Goal: Task Accomplishment & Management: Manage account settings

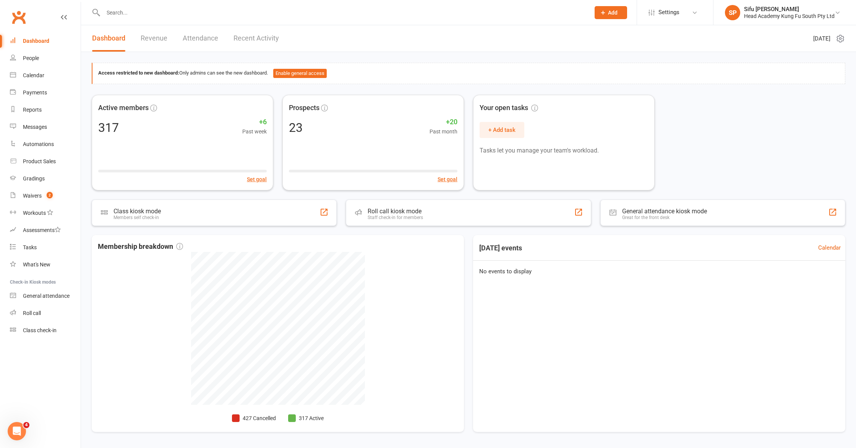
click at [707, 163] on div "Active members 317 +6 Past week Set goal Prospects 23 +20 Past month Set goal Y…" at bounding box center [468, 143] width 753 height 96
click at [399, 136] on div "Prospects 23 +20 Past month Set goal" at bounding box center [373, 142] width 191 height 100
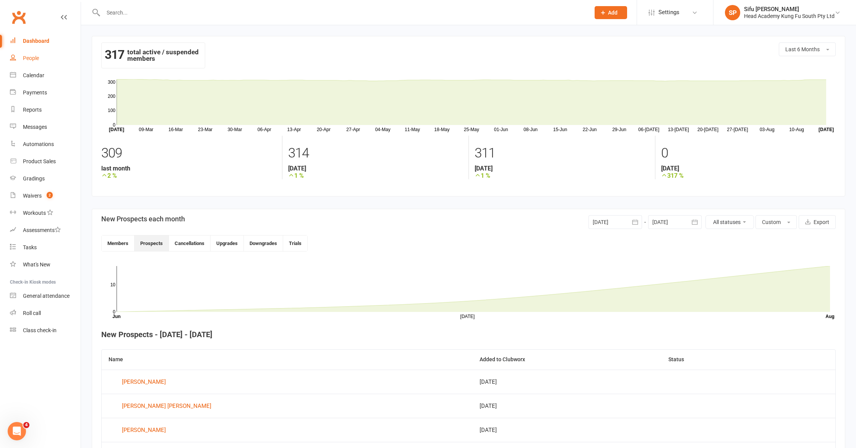
click at [32, 58] on div "People" at bounding box center [31, 58] width 16 height 6
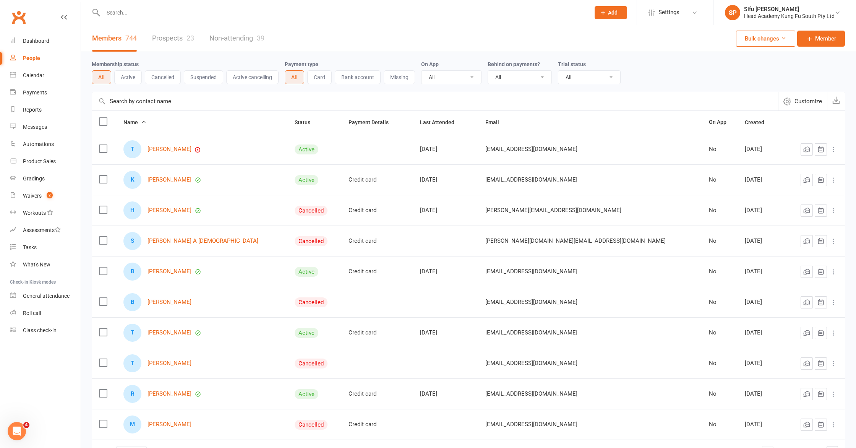
click at [167, 36] on link "Prospects 23" at bounding box center [173, 38] width 42 height 26
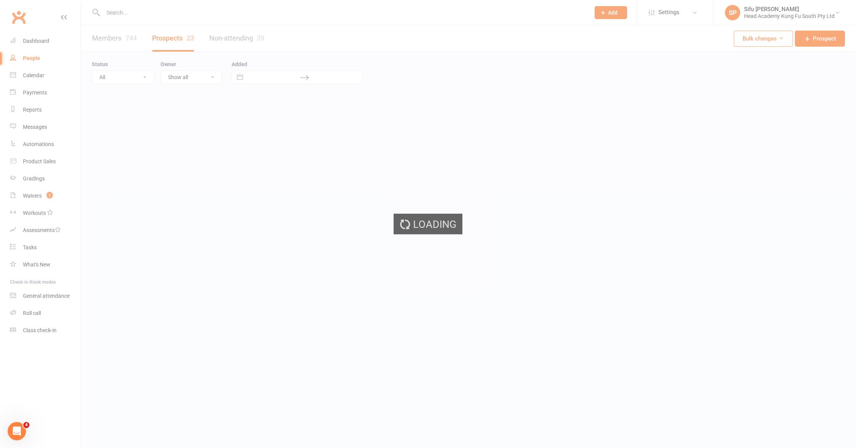
select select "25"
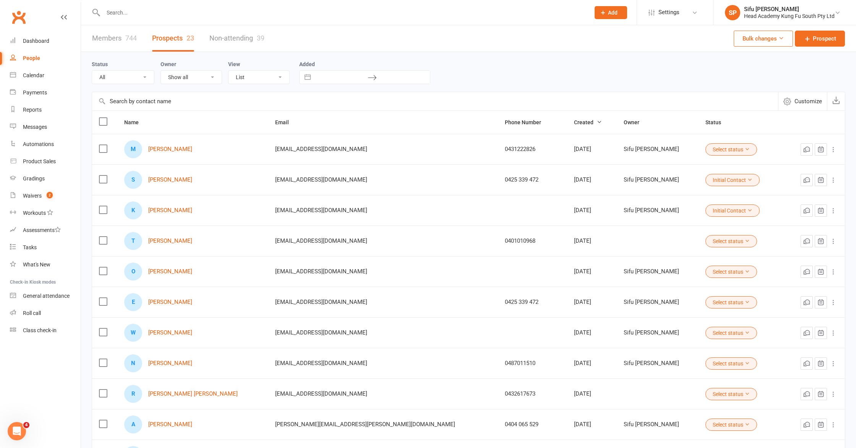
click at [536, 77] on div "Status All (No status set) (Invalid status) Initial Contact Follow-up Call Foll…" at bounding box center [468, 72] width 753 height 24
click at [32, 44] on div "Dashboard" at bounding box center [36, 41] width 26 height 6
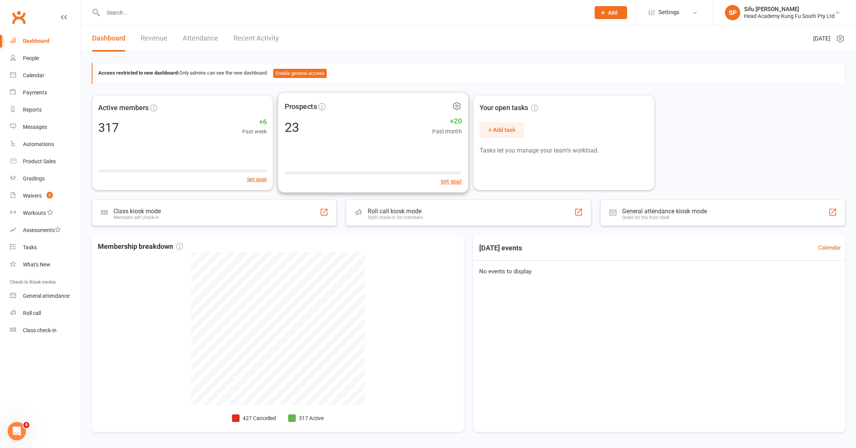
click at [375, 133] on div "23 +20 Past month" at bounding box center [373, 126] width 177 height 17
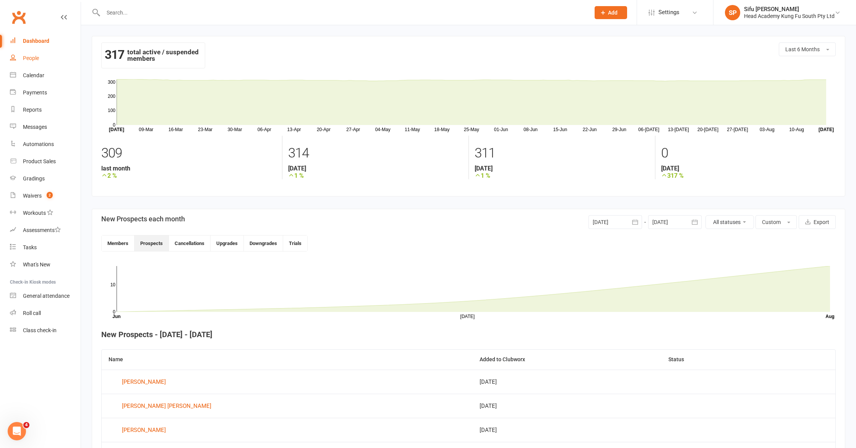
click at [32, 58] on div "People" at bounding box center [31, 58] width 16 height 6
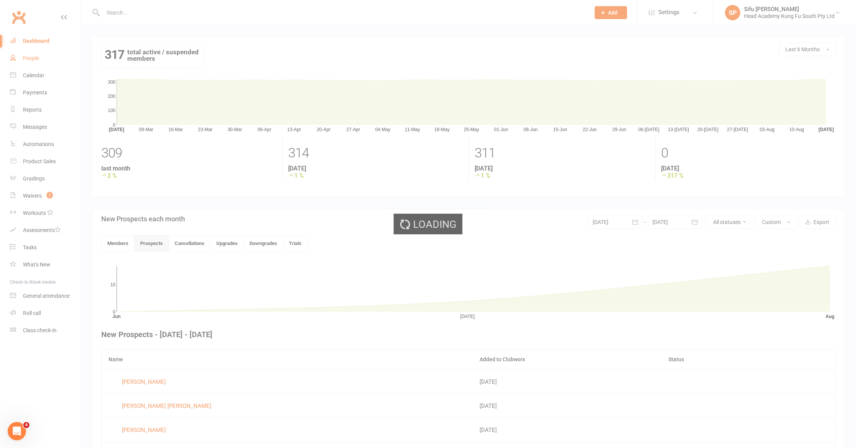
select select "25"
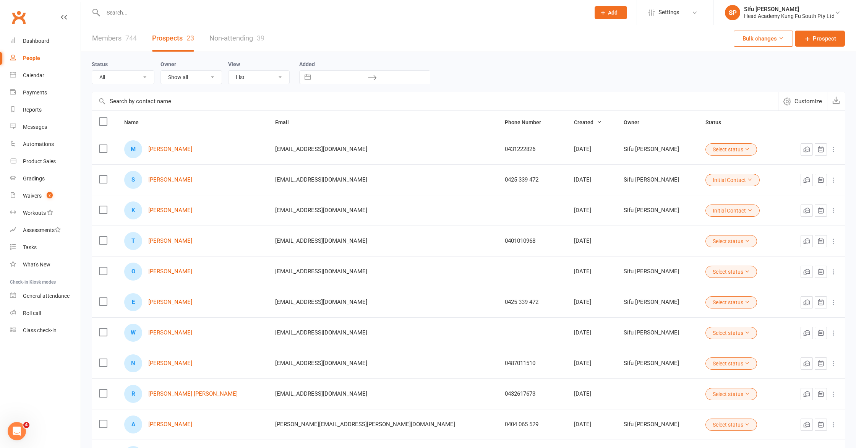
click at [182, 40] on link "Prospects 23" at bounding box center [173, 38] width 42 height 26
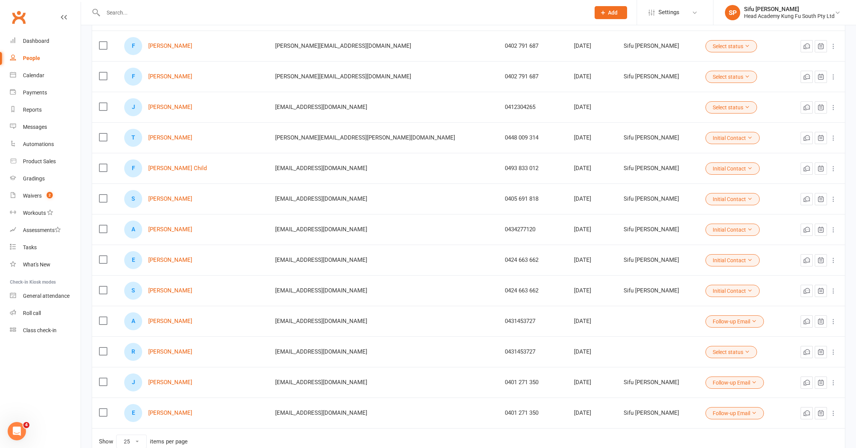
scroll to position [457, 0]
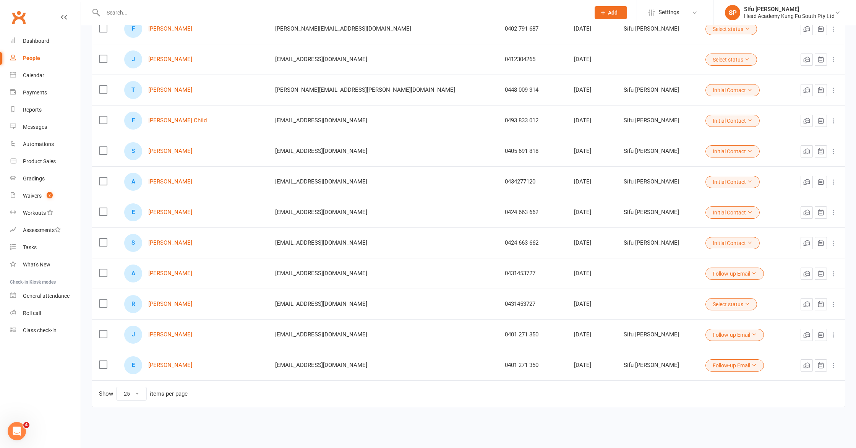
click at [832, 334] on icon at bounding box center [833, 335] width 8 height 8
click at [823, 410] on link "Archive prospect" at bounding box center [800, 410] width 76 height 15
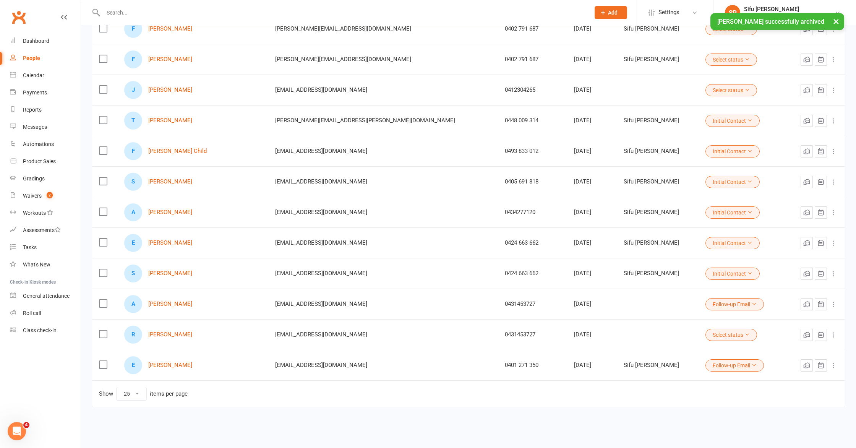
scroll to position [426, 0]
click at [836, 364] on icon at bounding box center [833, 365] width 8 height 8
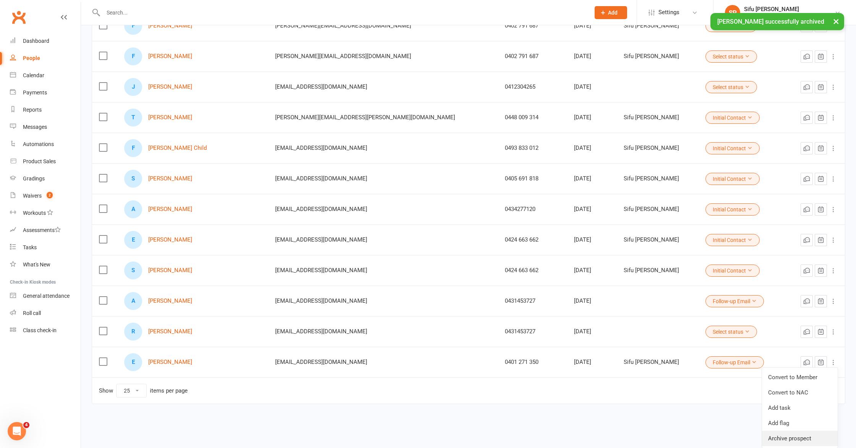
click at [807, 440] on link "Archive prospect" at bounding box center [800, 438] width 76 height 15
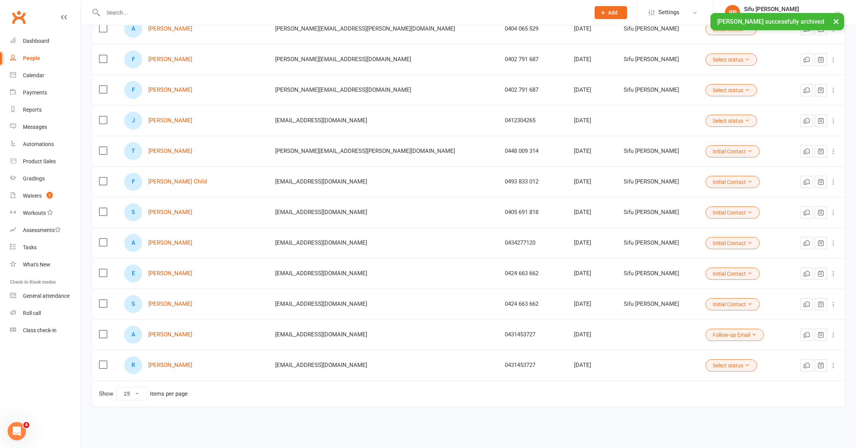
scroll to position [395, 0]
click at [834, 367] on icon at bounding box center [833, 365] width 8 height 8
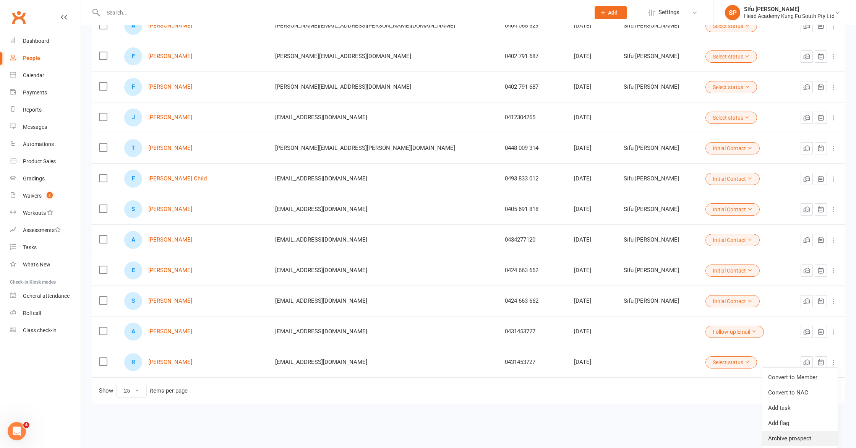
click at [799, 435] on link "Archive prospect" at bounding box center [800, 438] width 76 height 15
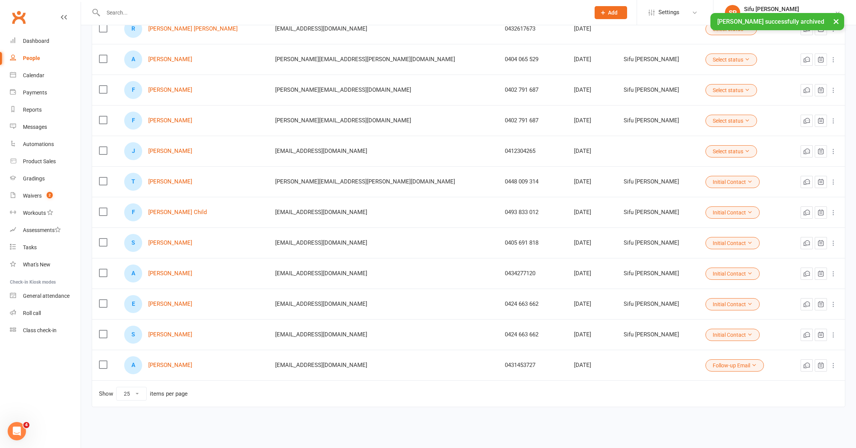
scroll to position [365, 0]
click at [834, 368] on icon at bounding box center [833, 365] width 8 height 8
click at [808, 441] on link "Archive prospect" at bounding box center [800, 441] width 76 height 15
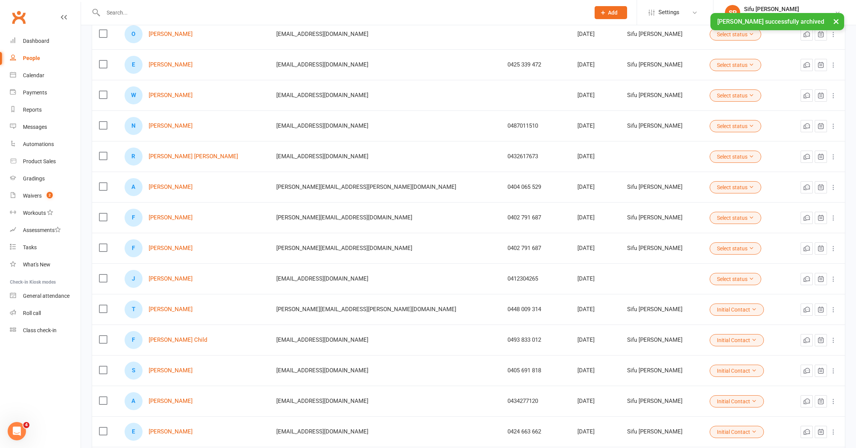
scroll to position [0, 0]
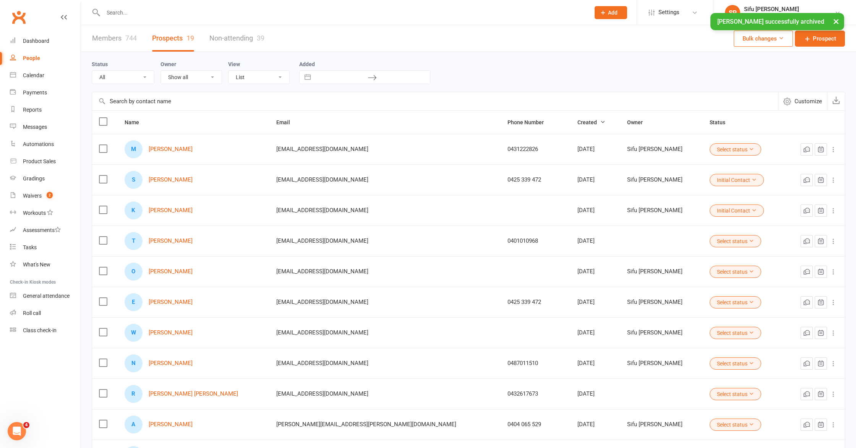
click at [34, 62] on link "People" at bounding box center [45, 58] width 71 height 17
click at [122, 11] on input "text" at bounding box center [343, 12] width 484 height 11
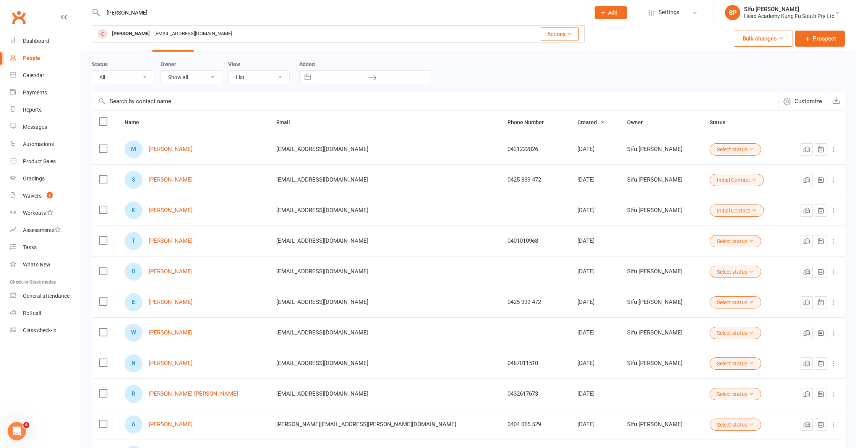
type input "[PERSON_NAME]"
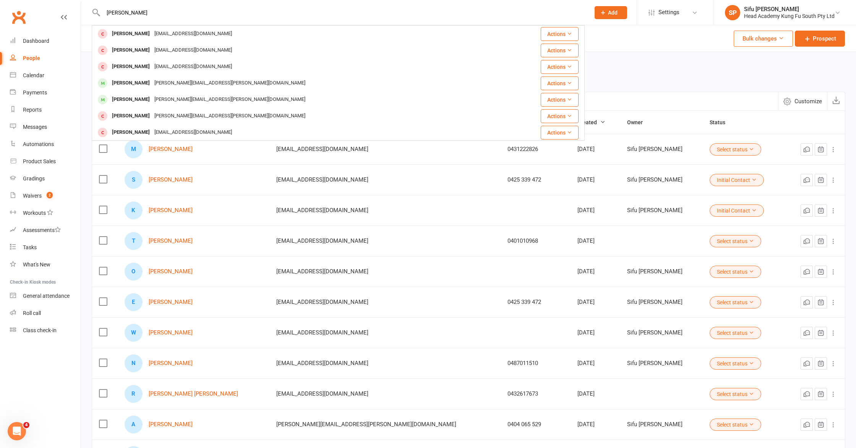
click at [145, 14] on input "[PERSON_NAME]" at bounding box center [343, 12] width 484 height 11
click at [146, 14] on input "[PERSON_NAME]" at bounding box center [343, 12] width 484 height 11
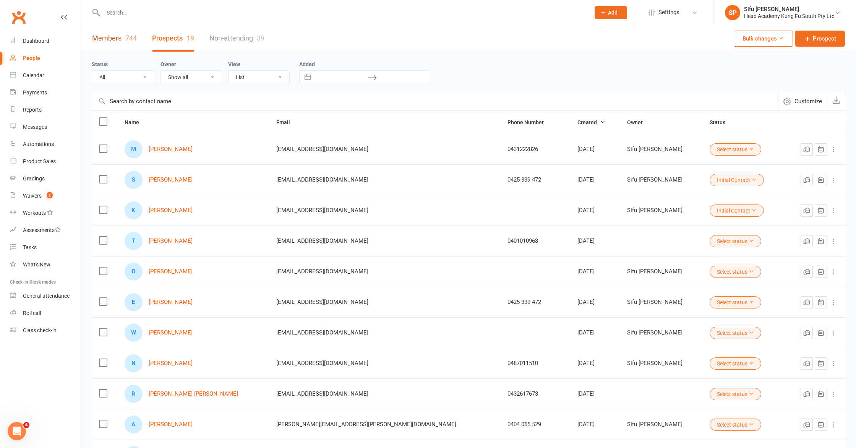
click at [120, 34] on link "Members 744" at bounding box center [114, 38] width 45 height 26
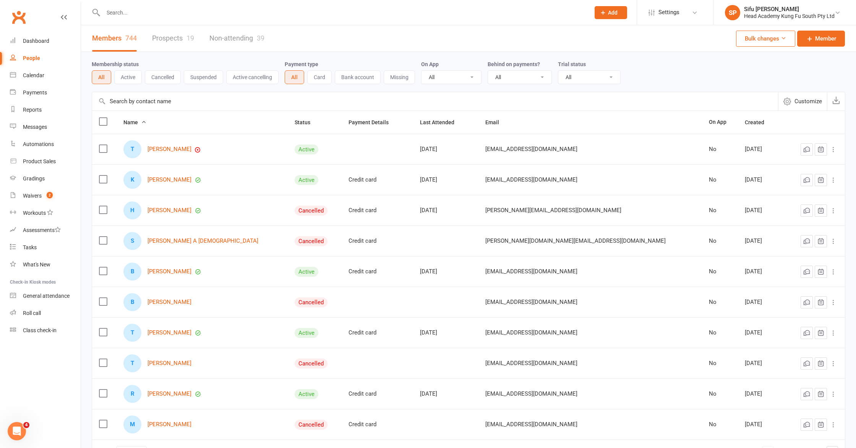
click at [167, 102] on input "text" at bounding box center [435, 101] width 686 height 18
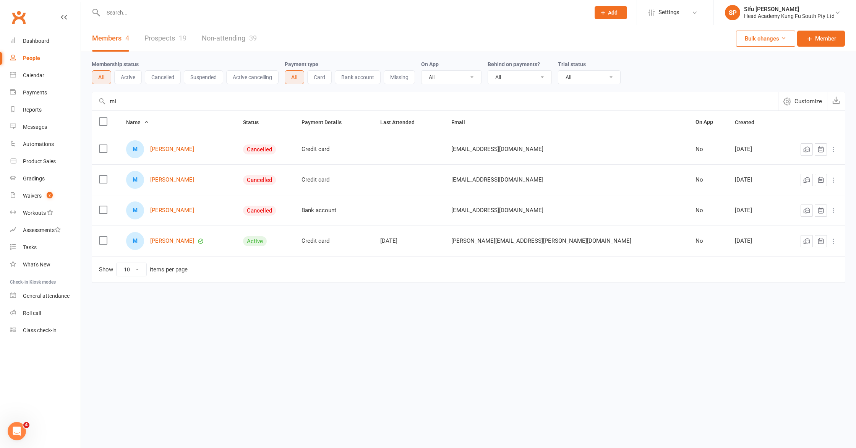
type input "m"
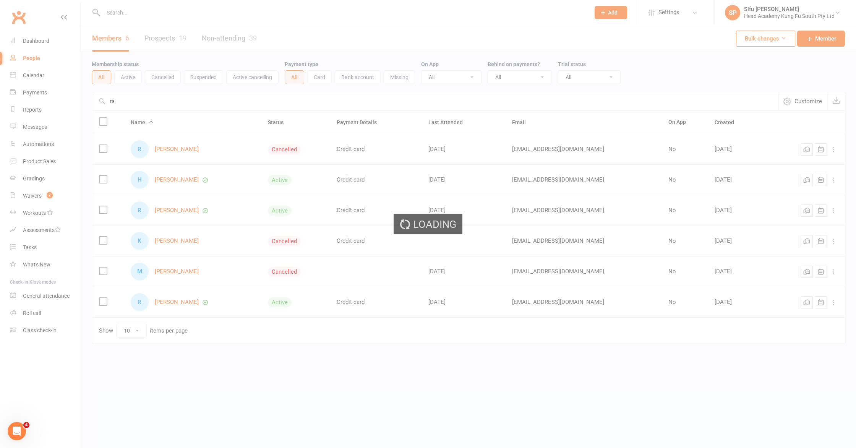
type input "r"
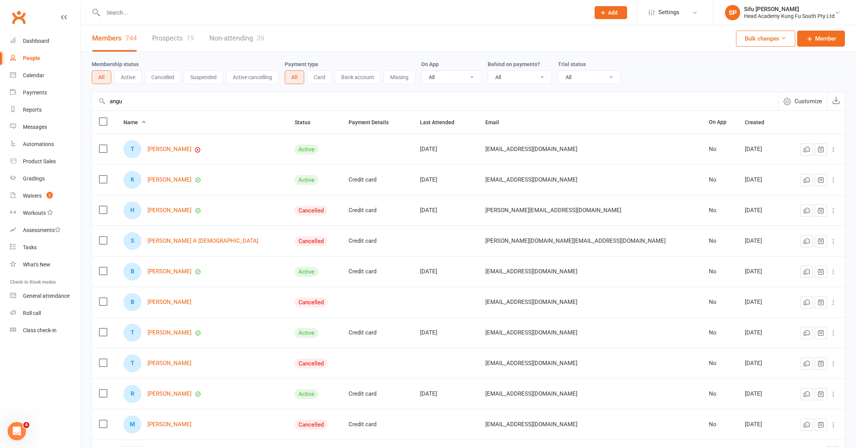
type input "angus"
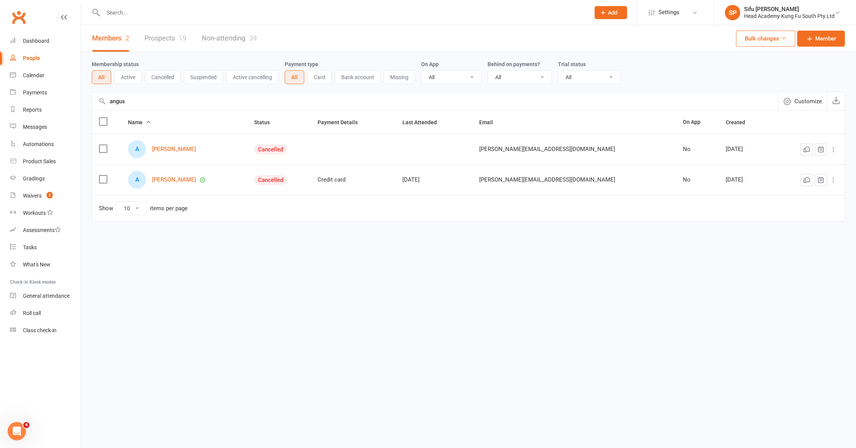
drag, startPoint x: 148, startPoint y: 100, endPoint x: 102, endPoint y: 97, distance: 46.4
click at [100, 97] on input "angus" at bounding box center [435, 101] width 686 height 18
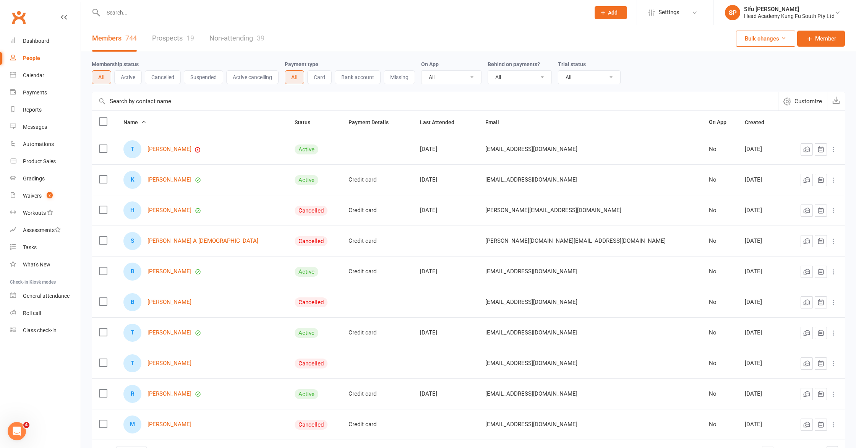
click at [236, 37] on link "Non-attending 39" at bounding box center [236, 38] width 55 height 26
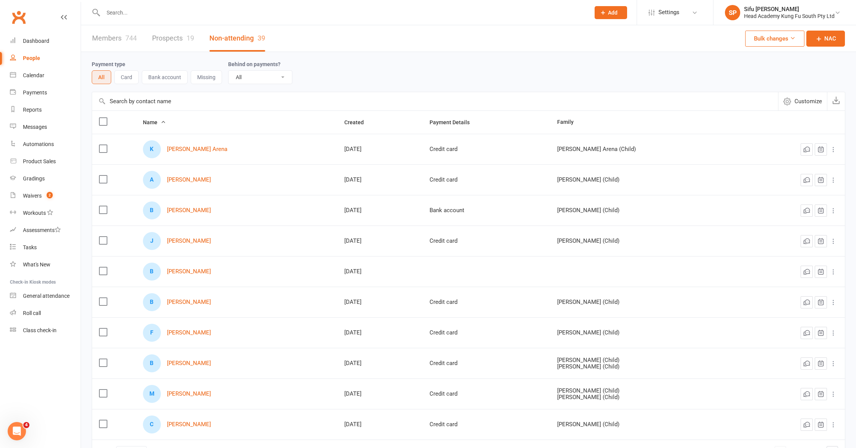
click at [179, 103] on input "text" at bounding box center [435, 101] width 686 height 18
click at [28, 55] on div "People" at bounding box center [31, 58] width 17 height 6
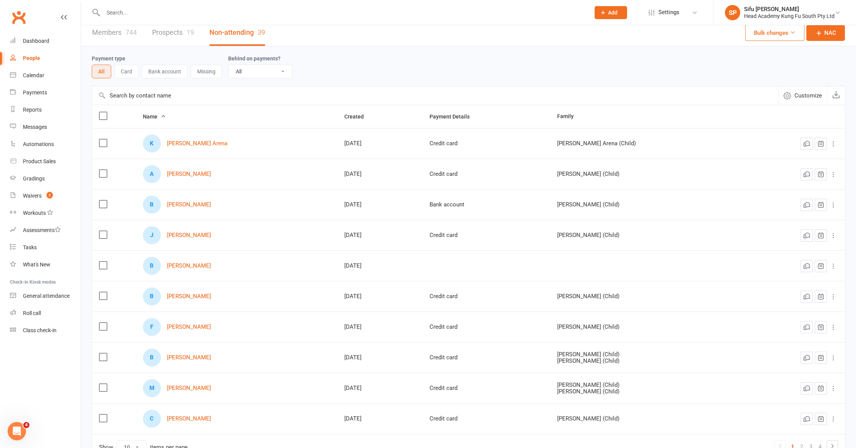
scroll to position [6, 0]
click at [39, 46] on link "Dashboard" at bounding box center [45, 40] width 71 height 17
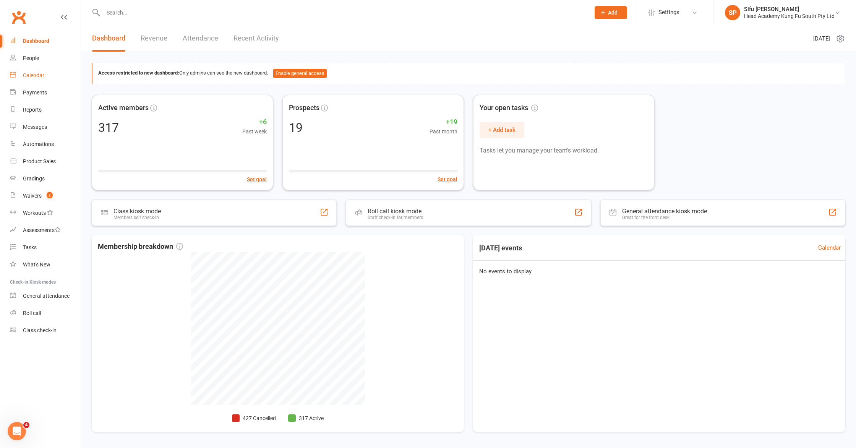
click at [20, 71] on link "Calendar" at bounding box center [45, 75] width 71 height 17
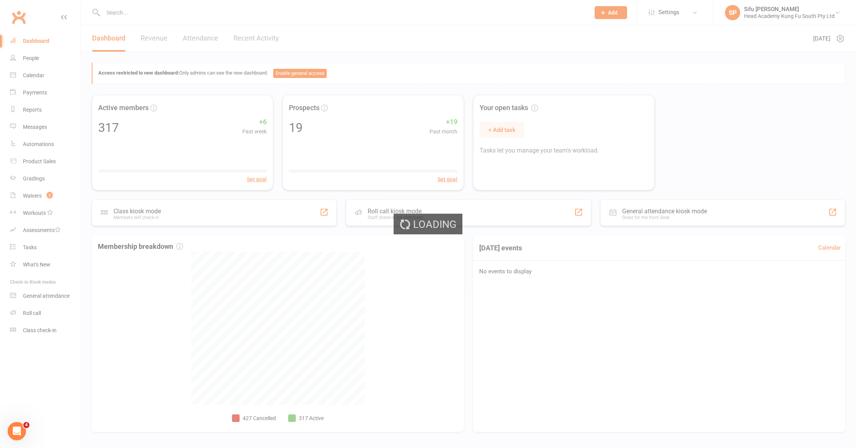
click at [23, 57] on div "Loading" at bounding box center [428, 224] width 856 height 448
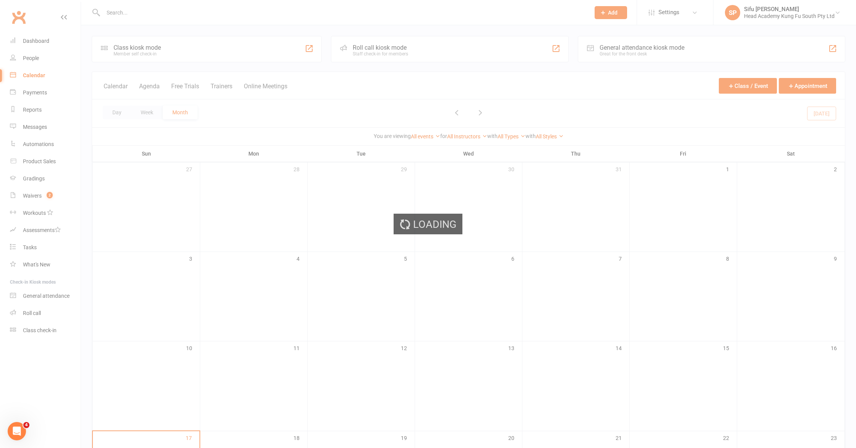
click at [28, 57] on div "Loading" at bounding box center [428, 224] width 856 height 448
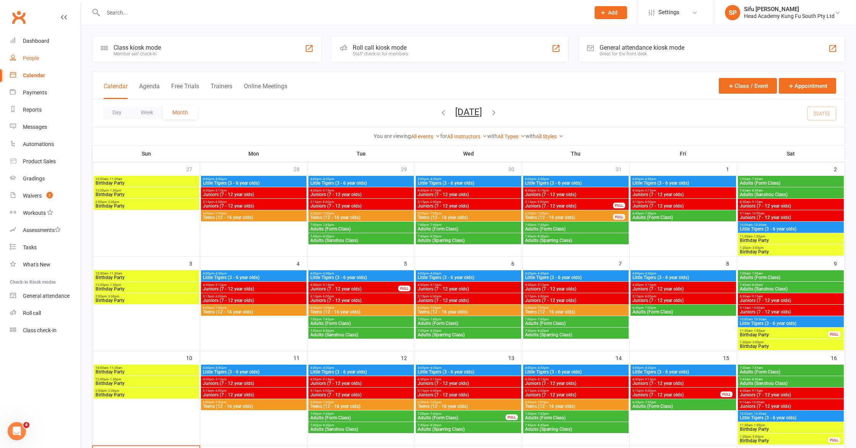
click at [28, 57] on div "People" at bounding box center [31, 58] width 16 height 6
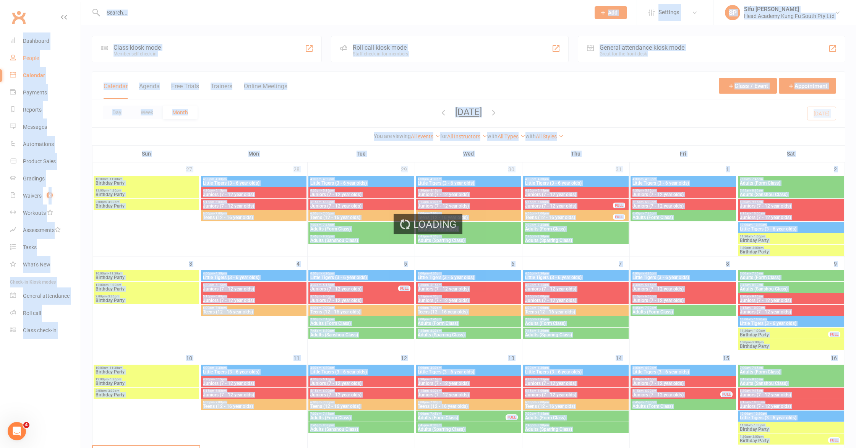
click at [28, 57] on div "Loading" at bounding box center [428, 224] width 856 height 448
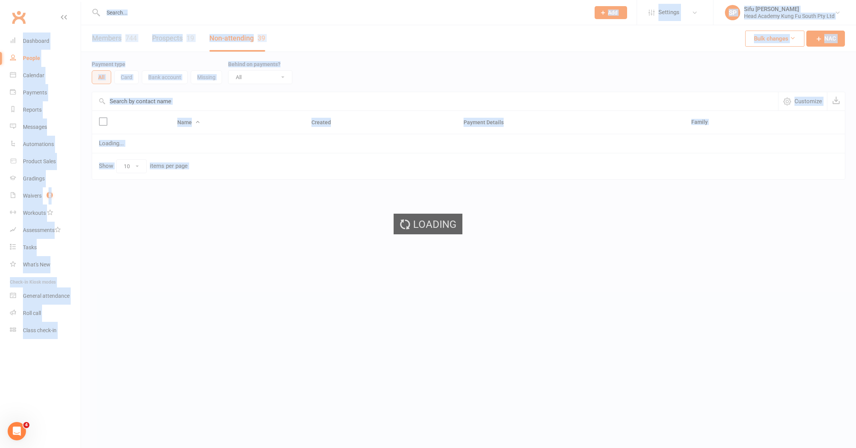
click at [28, 57] on div "Loading" at bounding box center [428, 224] width 856 height 448
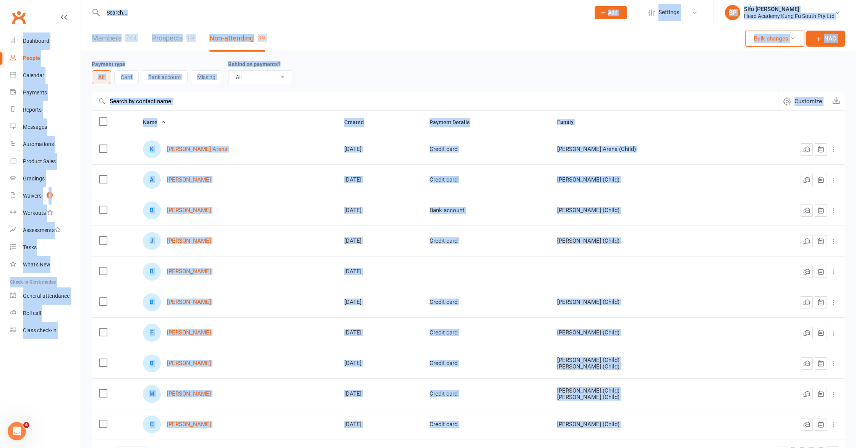
click at [183, 34] on link "Prospects 19" at bounding box center [173, 38] width 42 height 26
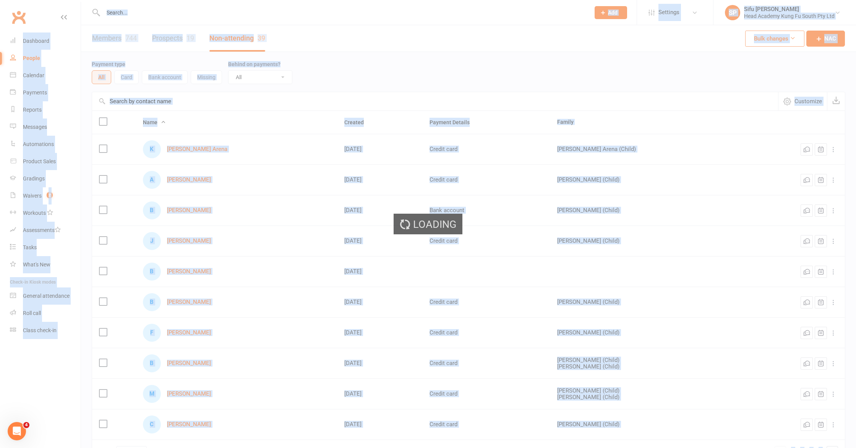
select select "25"
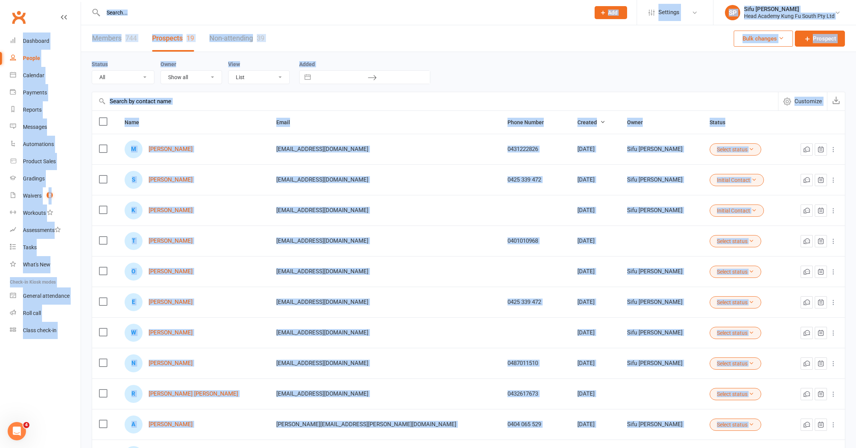
click at [117, 42] on link "Members 744" at bounding box center [114, 38] width 45 height 26
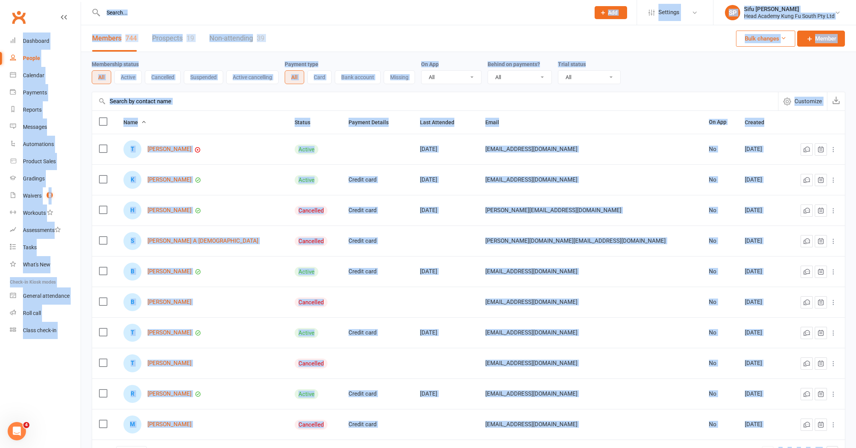
click at [246, 77] on button "Active cancelling" at bounding box center [252, 77] width 52 height 14
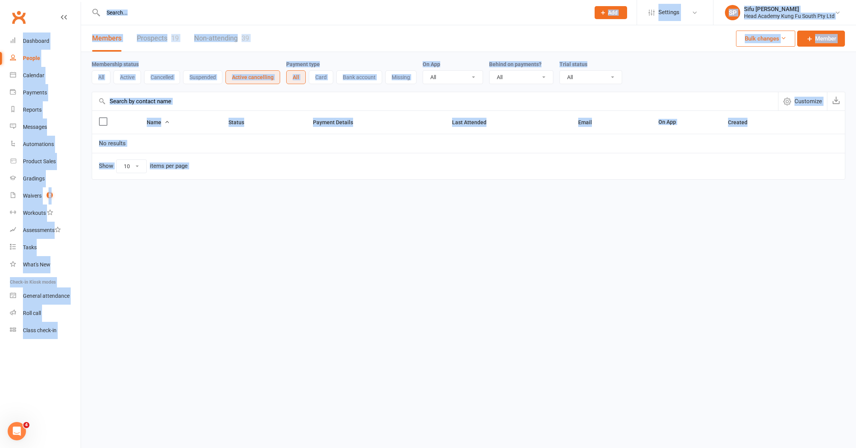
click at [193, 79] on button "Suspended" at bounding box center [202, 77] width 39 height 14
click at [154, 75] on button "Cancelled" at bounding box center [162, 77] width 36 height 14
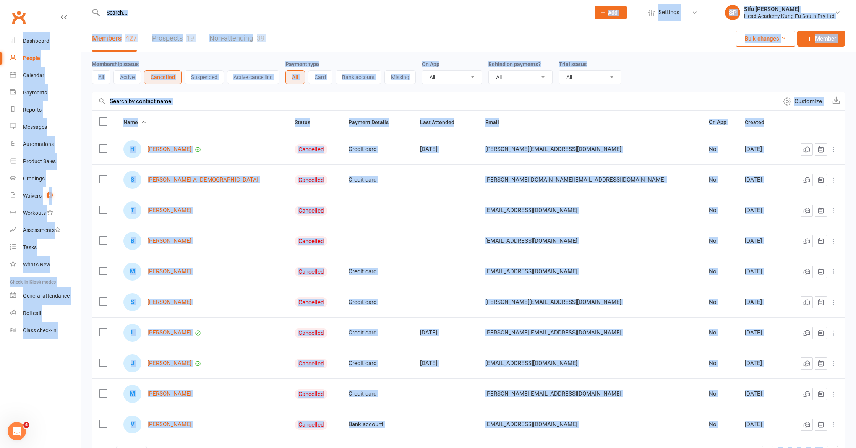
click at [122, 78] on button "Active" at bounding box center [127, 77] width 28 height 14
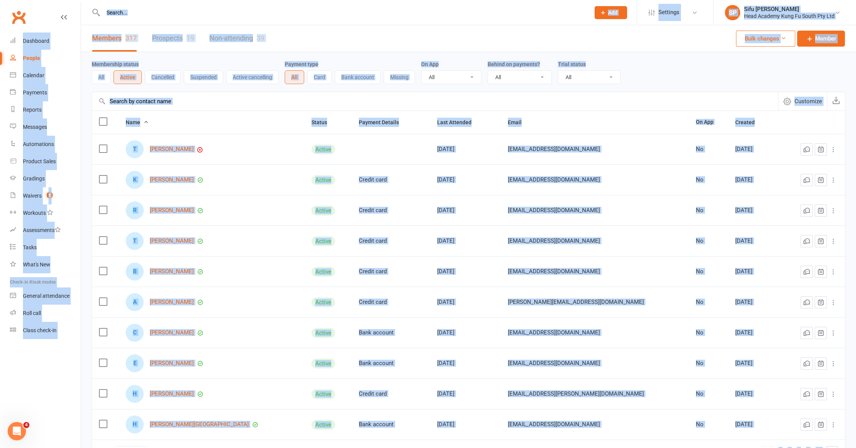
click at [100, 80] on button "All" at bounding box center [101, 77] width 19 height 14
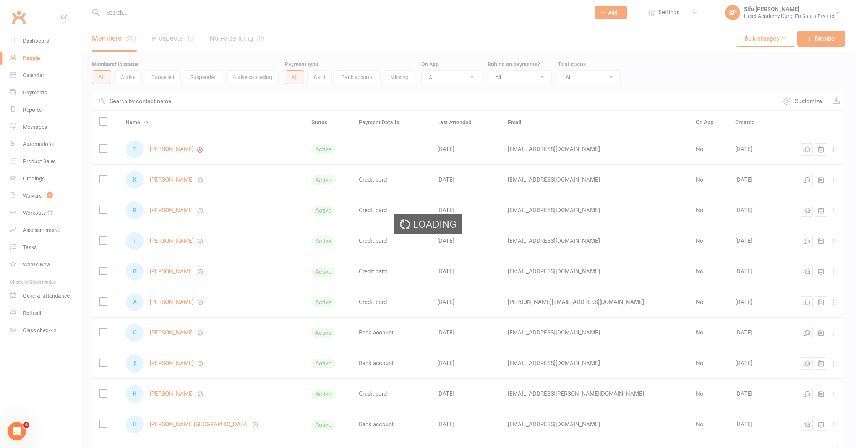
click at [131, 98] on ui-view "Prospect Member Non-attending contact Class / event Appointment Grading event T…" at bounding box center [428, 249] width 856 height 494
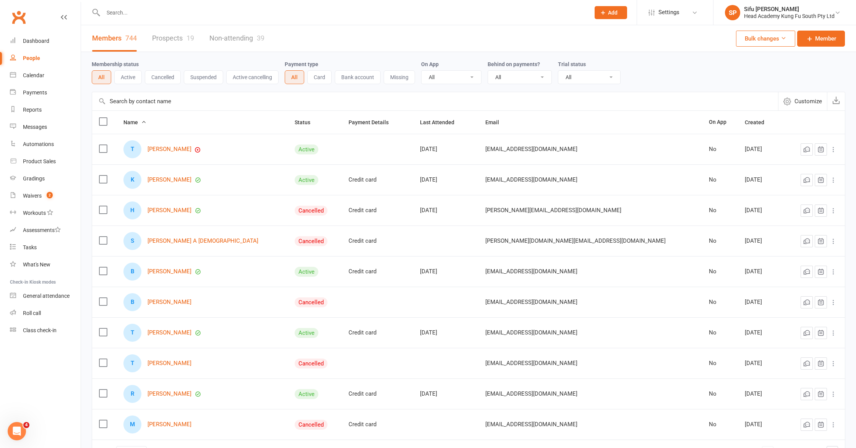
click at [132, 99] on input "text" at bounding box center [435, 101] width 686 height 18
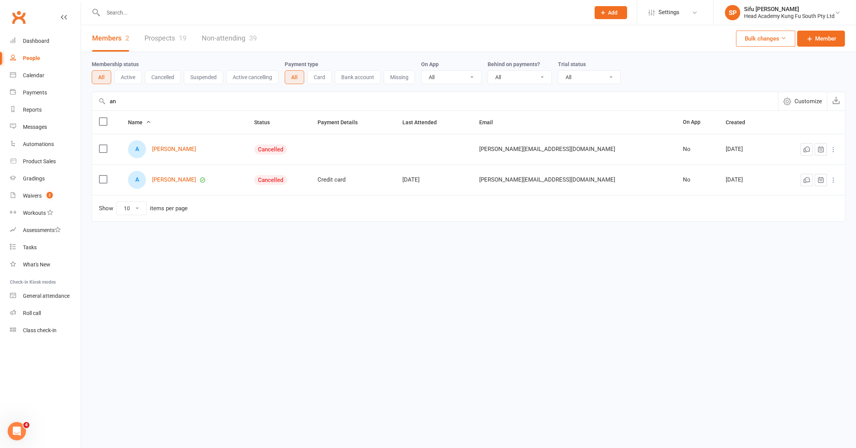
type input "a"
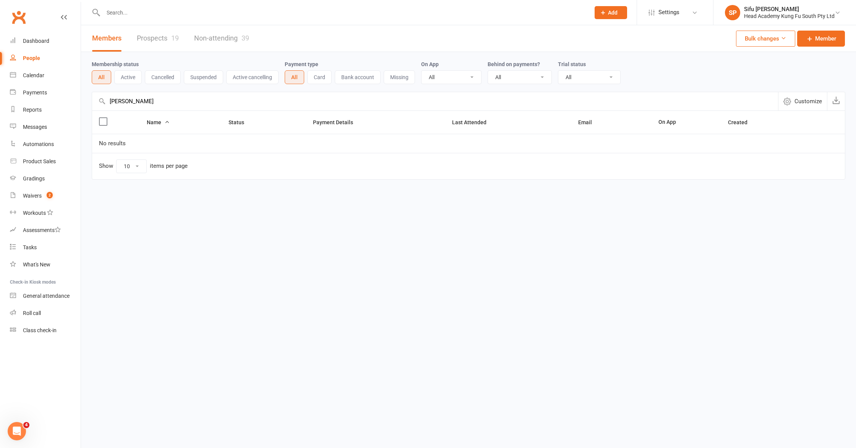
type input "[PERSON_NAME]"
click at [131, 76] on button "Active" at bounding box center [128, 77] width 28 height 14
click at [156, 79] on button "Cancelled" at bounding box center [163, 77] width 36 height 14
click at [161, 39] on link "Prospects 19" at bounding box center [158, 38] width 42 height 26
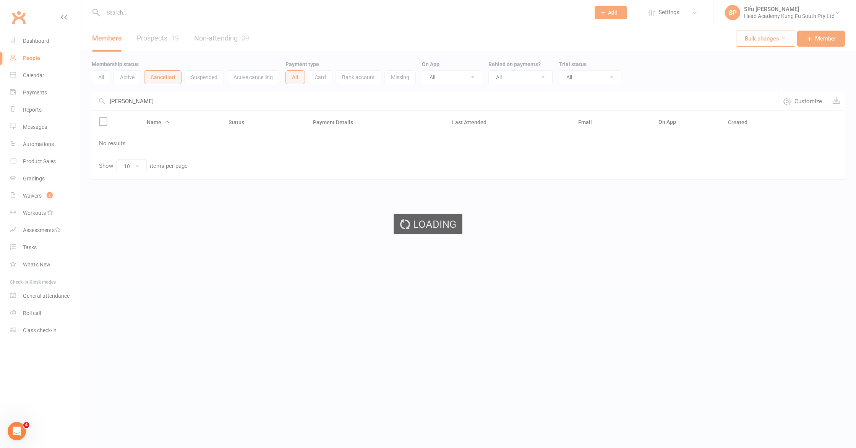
select select "25"
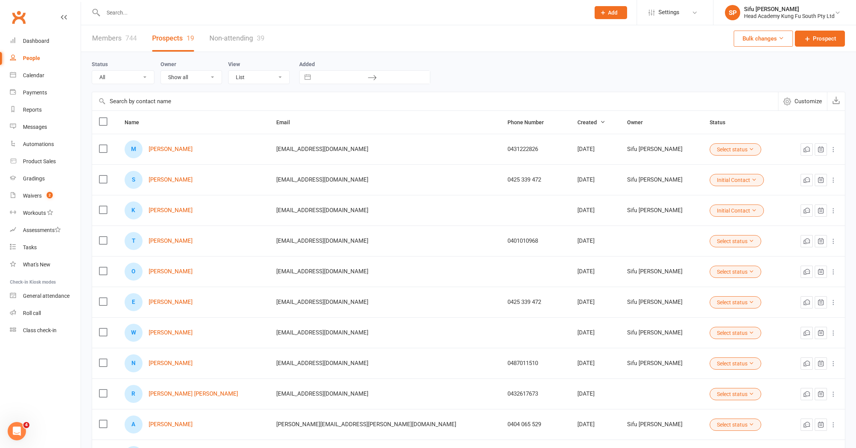
click at [170, 106] on input "text" at bounding box center [435, 101] width 686 height 18
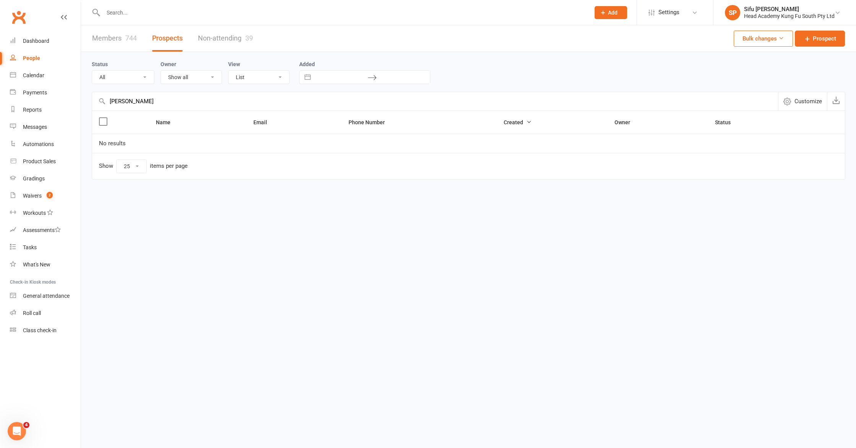
type input "[PERSON_NAME]"
click at [149, 79] on select "All (No status set) (Invalid status) Initial Contact Follow-up Call Follow-up E…" at bounding box center [123, 77] width 62 height 13
click at [214, 79] on select "Show all Sifu [PERSON_NAME] [PERSON_NAME]" at bounding box center [191, 77] width 61 height 13
click at [273, 78] on select "List Kanban" at bounding box center [258, 77] width 61 height 13
click at [281, 75] on select "List Kanban" at bounding box center [258, 77] width 61 height 13
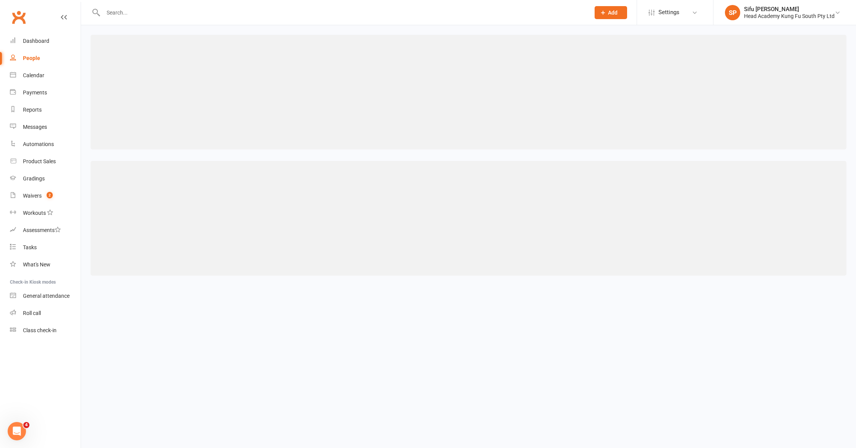
select select "kanban"
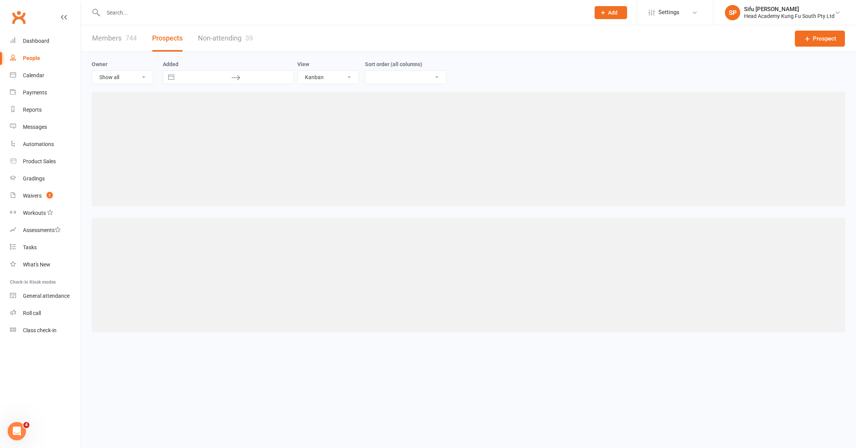
select select "created_at-desc"
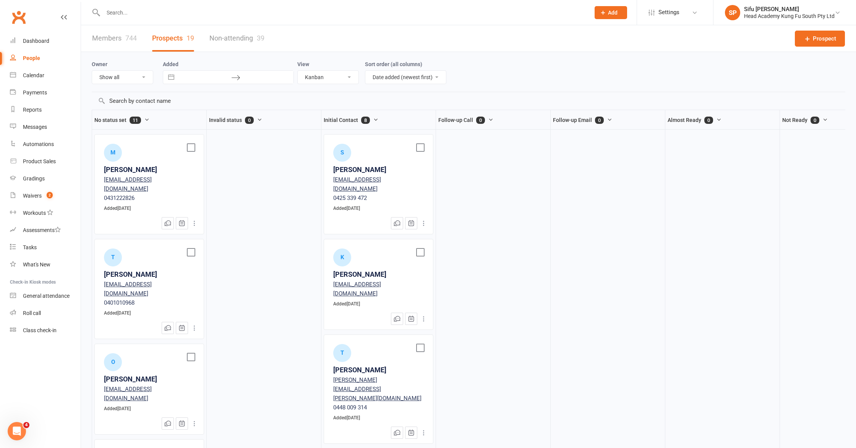
scroll to position [2, 0]
click at [340, 78] on select "List Kanban" at bounding box center [328, 75] width 61 height 13
select select "25"
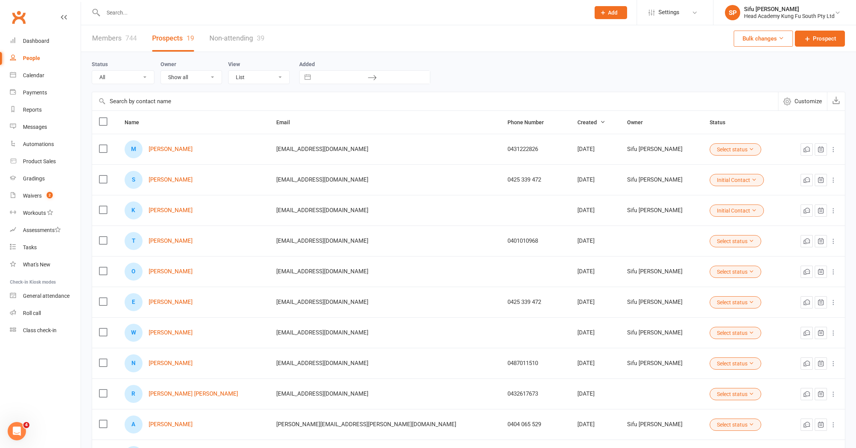
click at [264, 81] on select "List Kanban" at bounding box center [258, 77] width 61 height 13
select select "kanban"
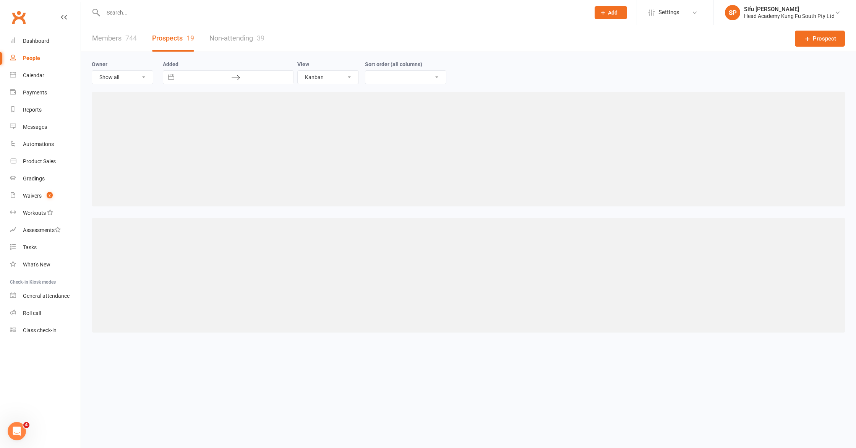
select select "created_at-desc"
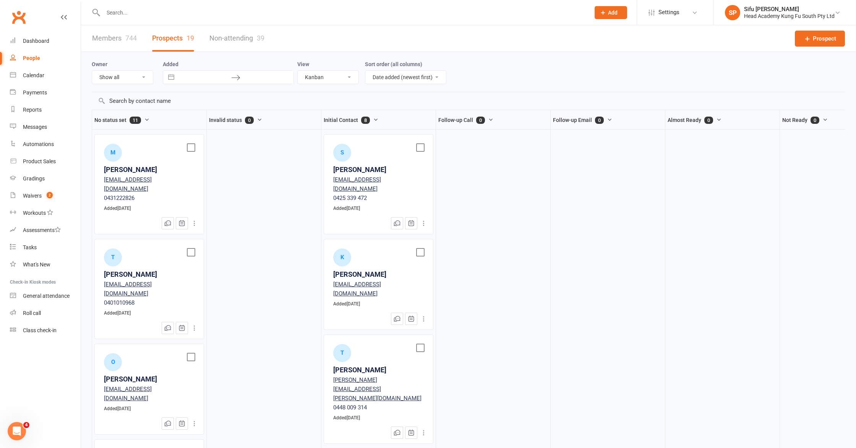
click at [190, 149] on label at bounding box center [191, 148] width 8 height 8
click at [190, 144] on input "checkbox" at bounding box center [191, 144] width 8 height 0
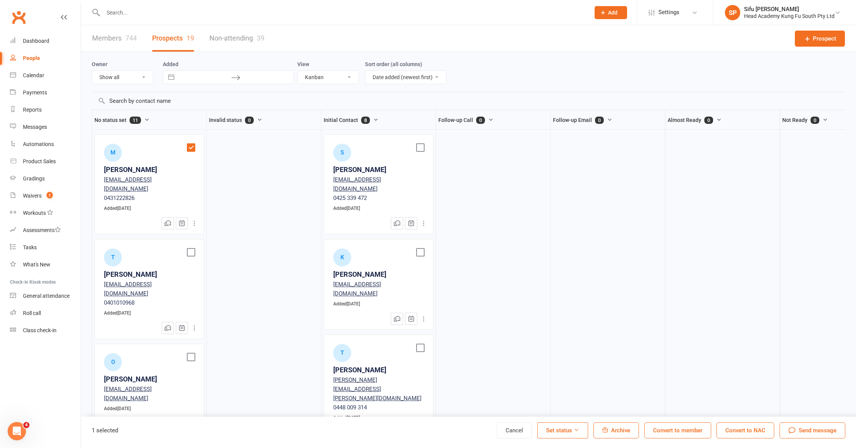
click at [191, 149] on label at bounding box center [191, 148] width 8 height 8
click at [191, 144] on input "checkbox" at bounding box center [191, 144] width 8 height 0
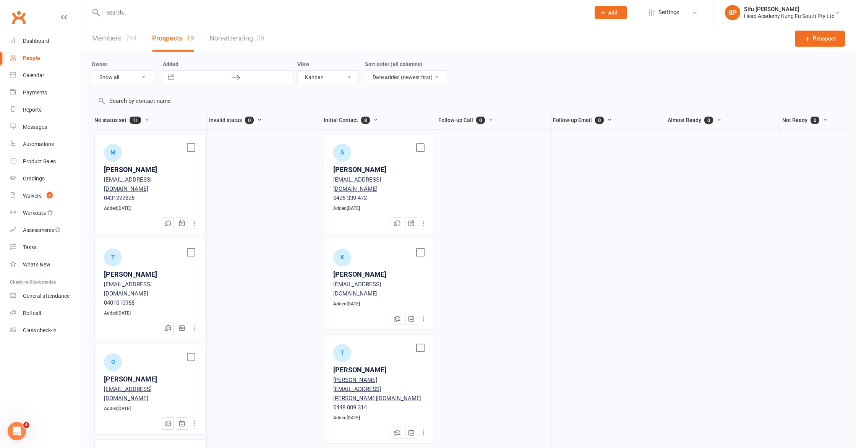
click at [229, 36] on link "Non-attending 39" at bounding box center [236, 38] width 55 height 26
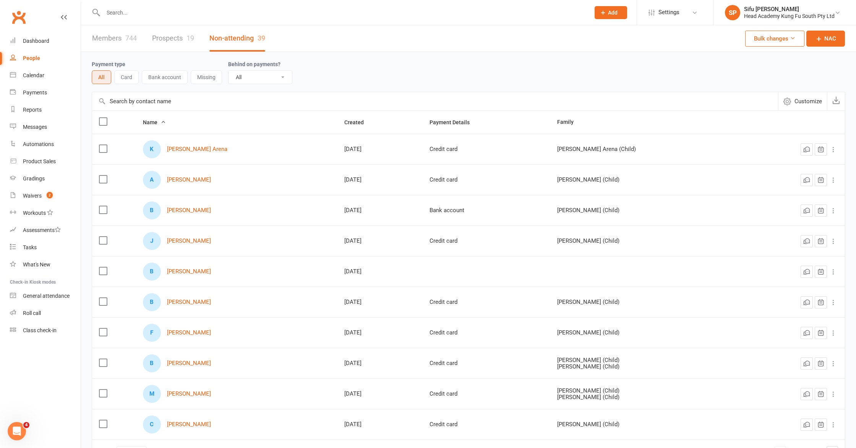
click at [175, 40] on link "Prospects 19" at bounding box center [173, 38] width 42 height 26
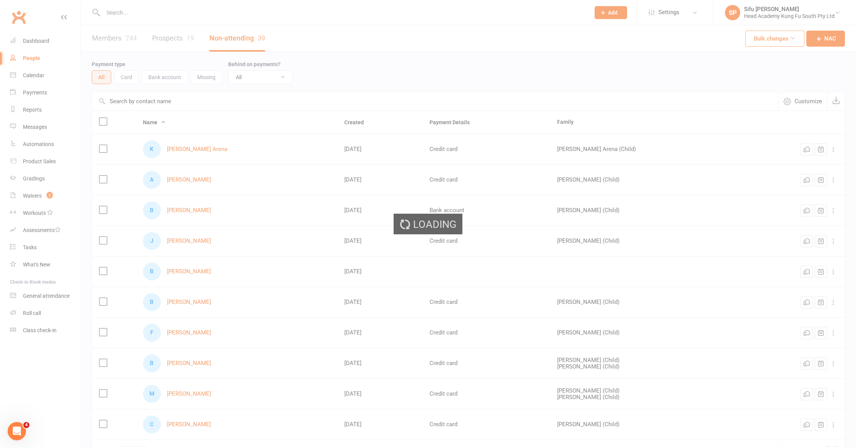
select select "25"
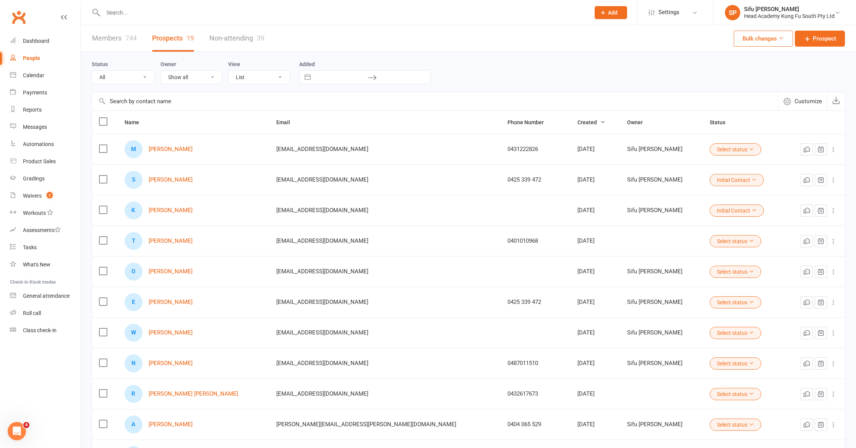
click at [31, 60] on div "People" at bounding box center [31, 58] width 17 height 6
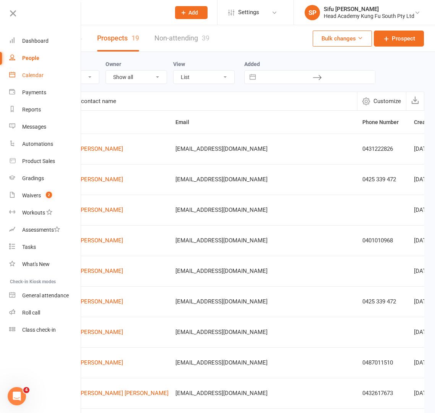
click at [29, 75] on div "Calendar" at bounding box center [32, 75] width 21 height 6
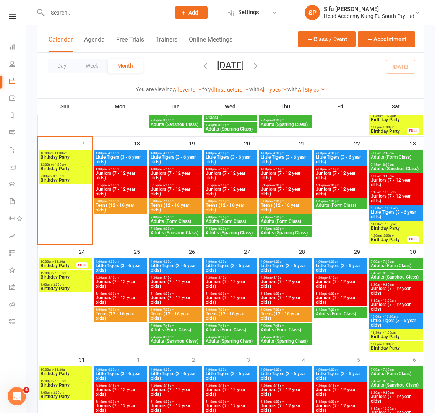
scroll to position [360, 0]
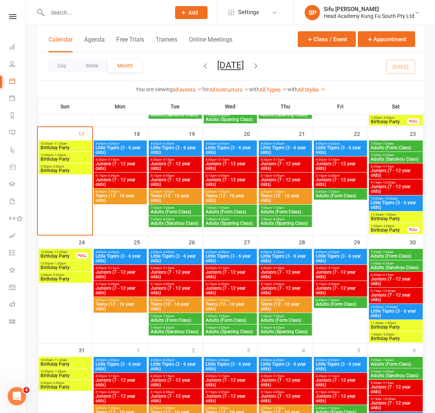
click at [389, 232] on span "Birthday Party" at bounding box center [388, 230] width 37 height 5
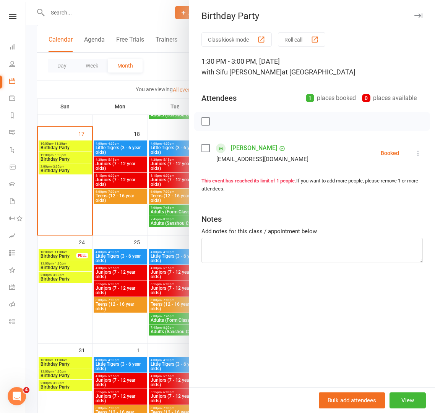
click at [359, 215] on div "Notes" at bounding box center [311, 217] width 221 height 19
